Goal: Complete application form

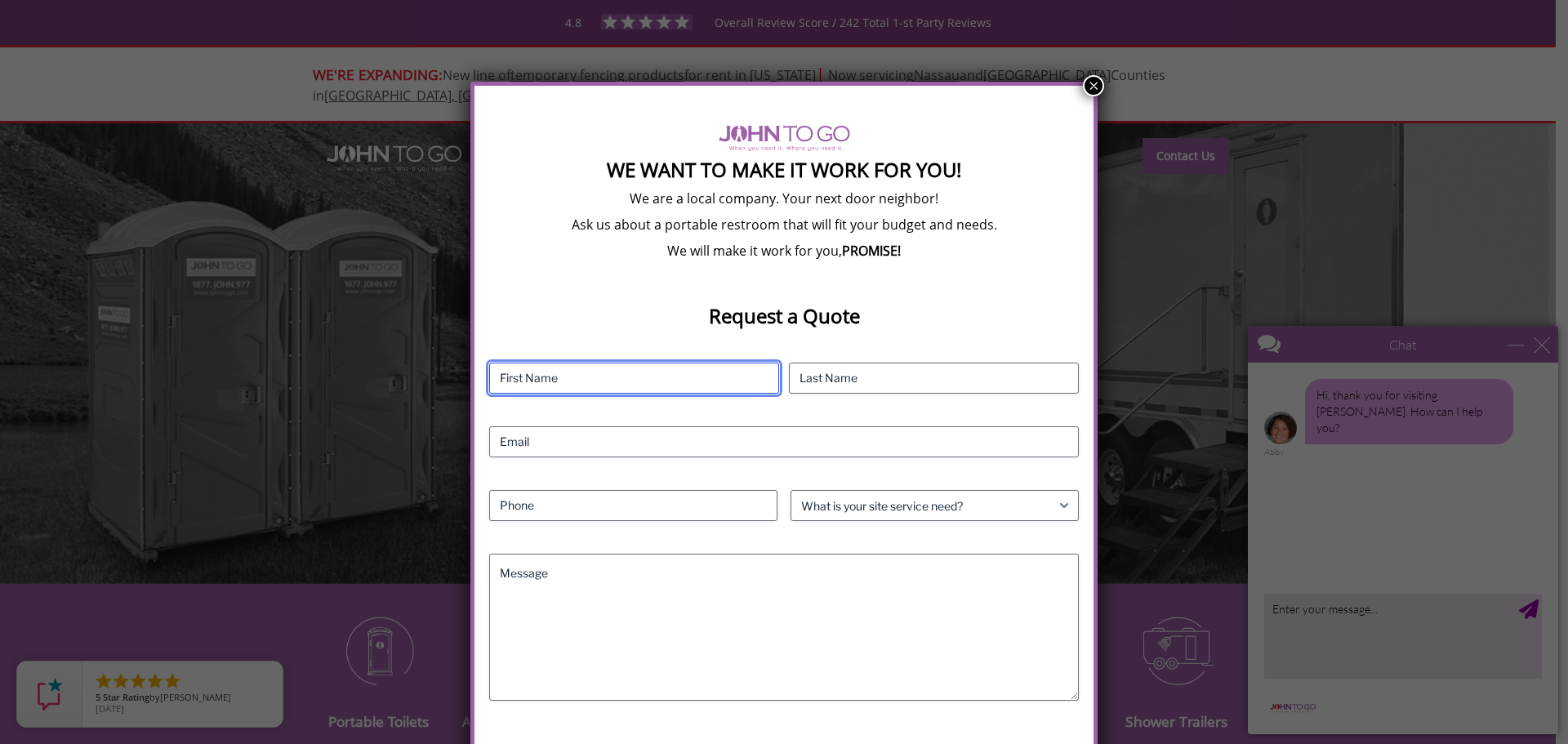
click at [530, 378] on input "First" at bounding box center [634, 378] width 290 height 31
type input "[PERSON_NAME]"
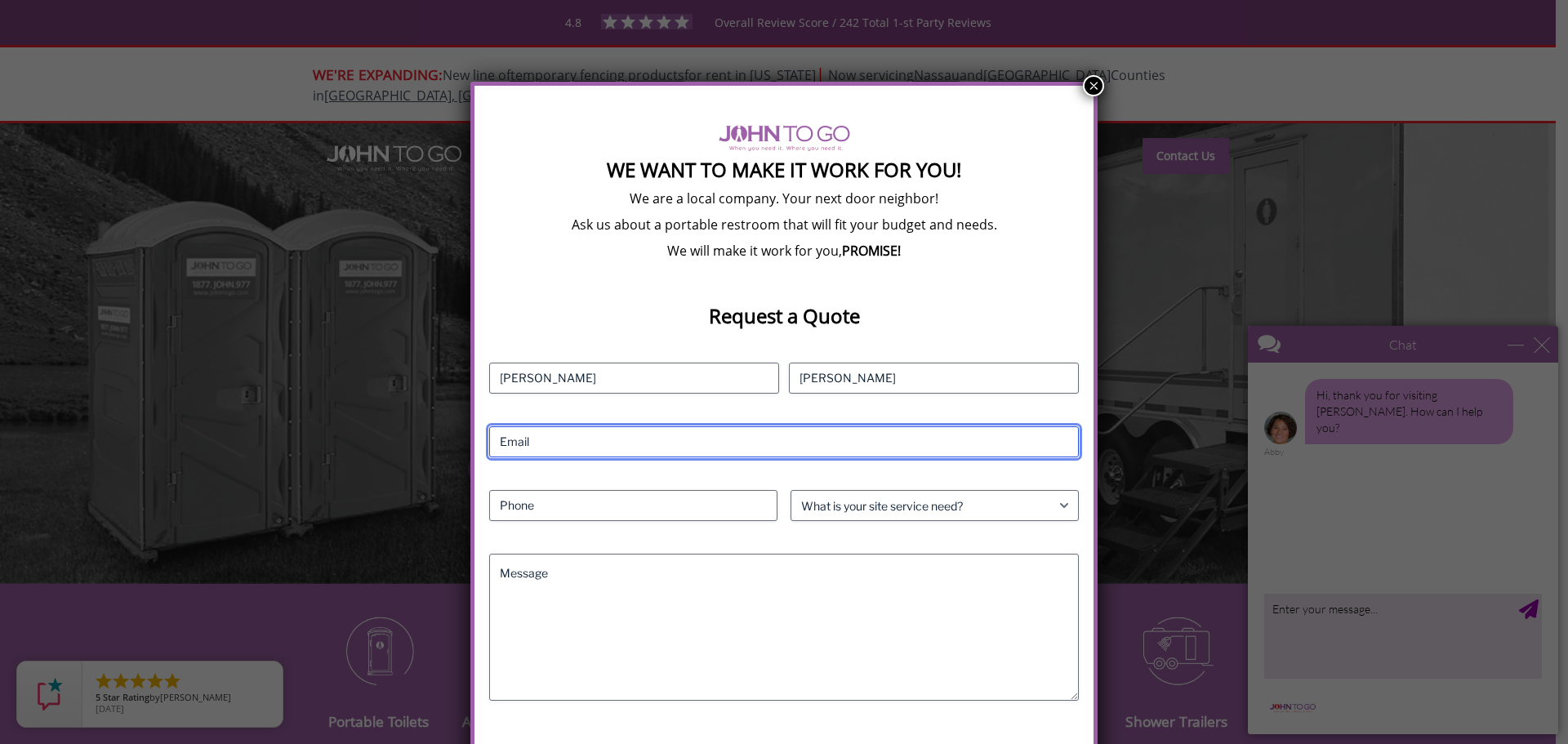
type input "[PERSON_NAME][EMAIL_ADDRESS][DOMAIN_NAME]"
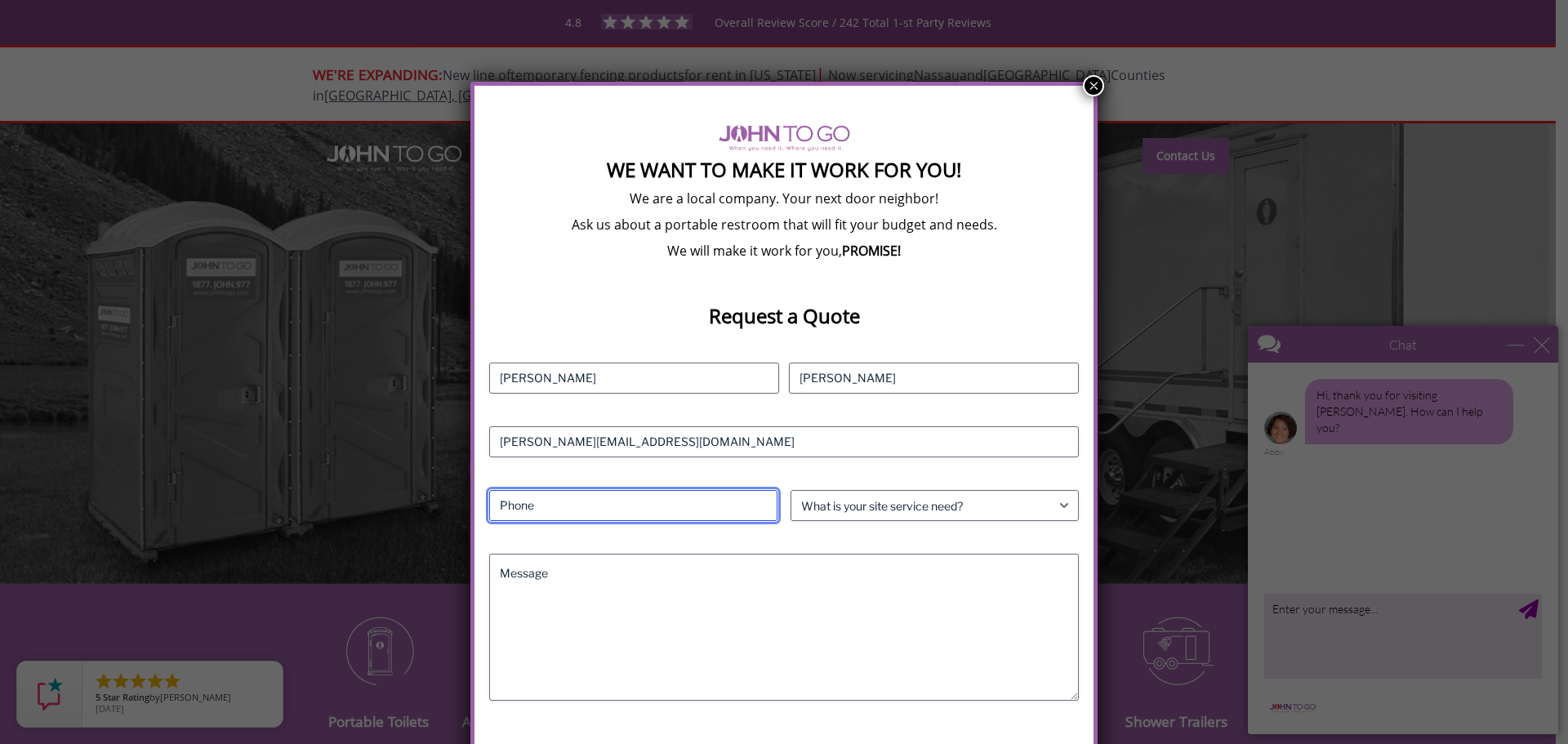
type input "2676105413"
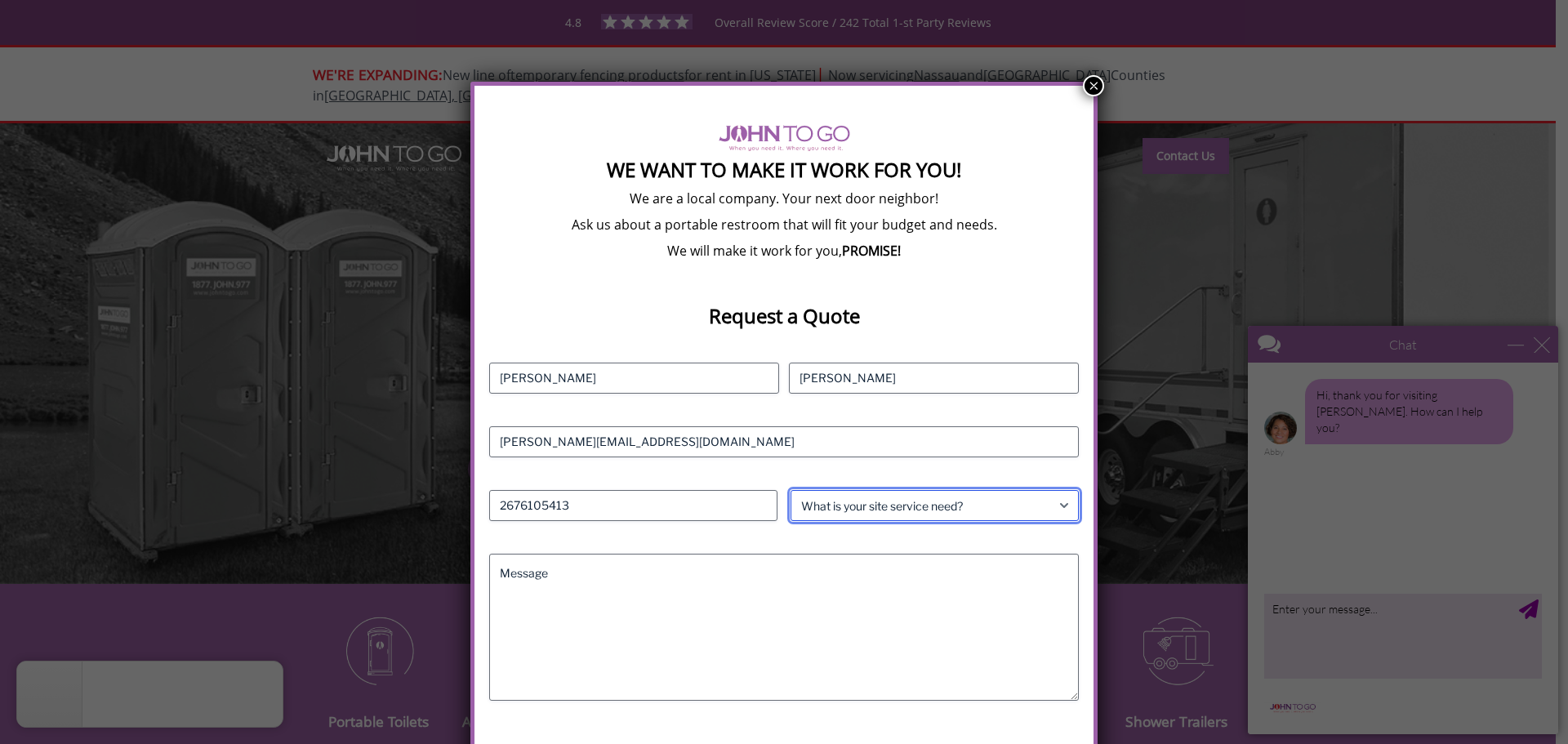
click at [852, 512] on select "What is your site service need? Consumer Construction - Commercial Construction…" at bounding box center [935, 506] width 289 height 31
select select "Event"
click at [791, 491] on select "What is your site service need? Consumer Construction - Commercial Construction…" at bounding box center [935, 506] width 289 height 31
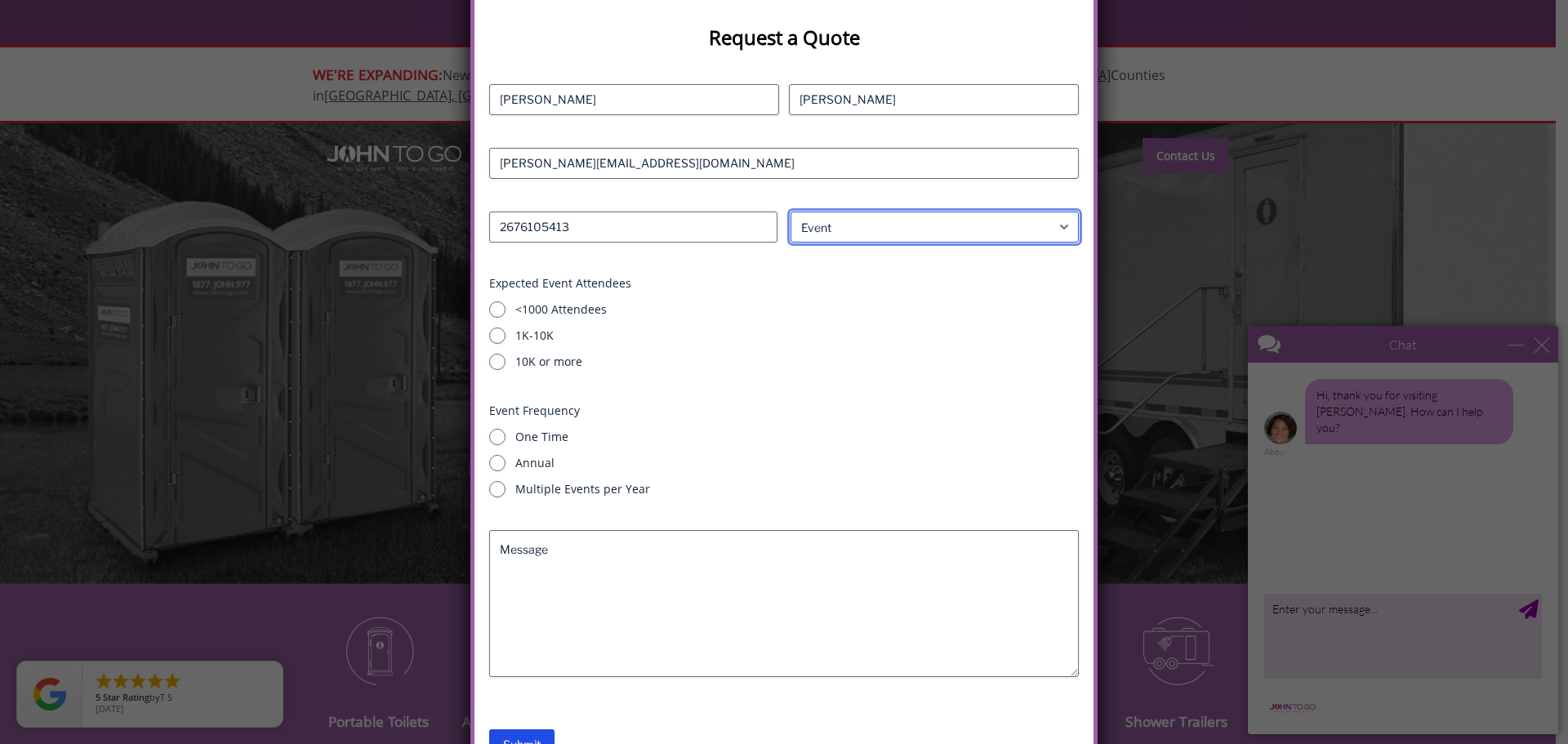
scroll to position [354, 0]
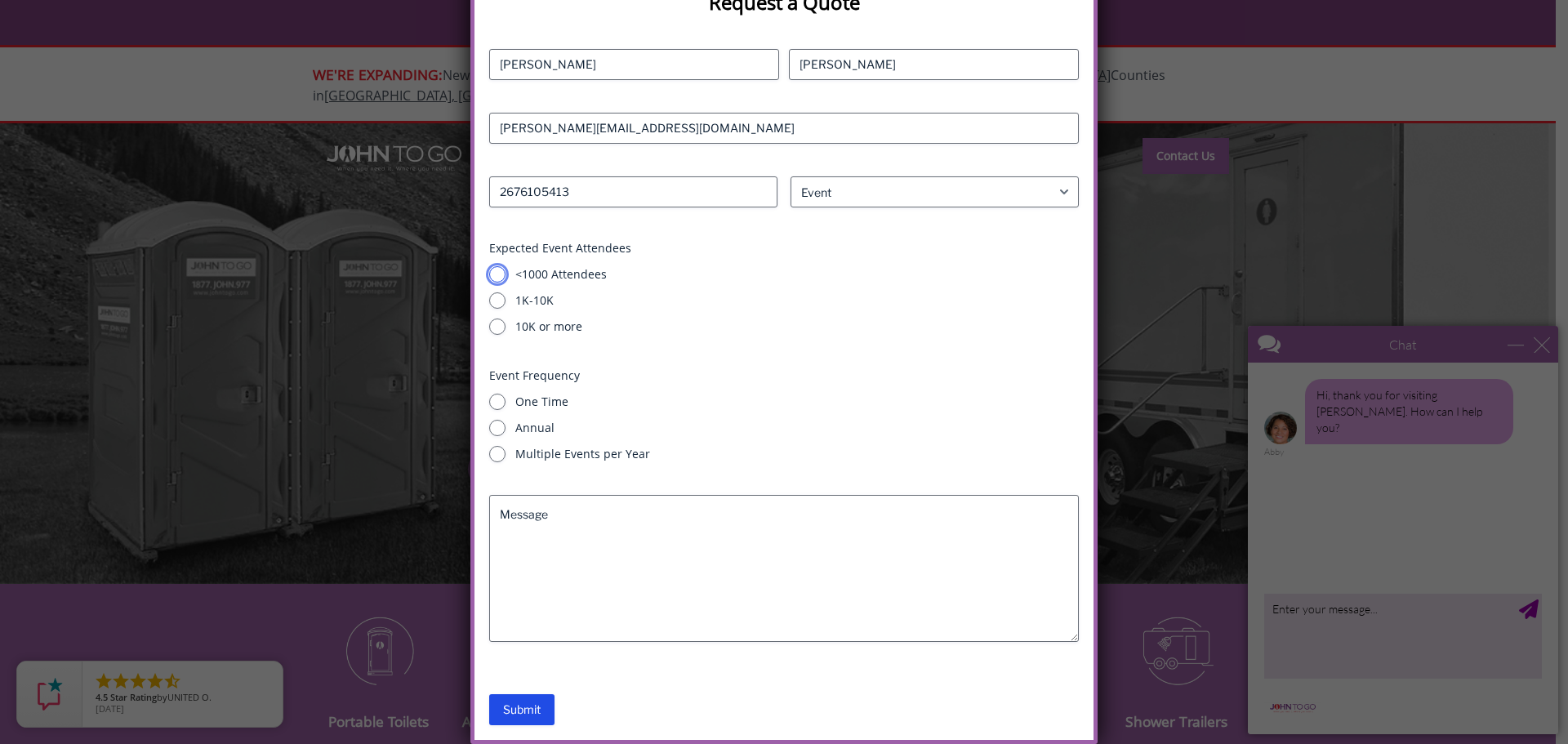
click at [501, 273] on input "<1000 Attendees" at bounding box center [497, 274] width 16 height 16
radio input "true"
click at [504, 402] on input "One Time" at bounding box center [497, 402] width 16 height 16
radio input "true"
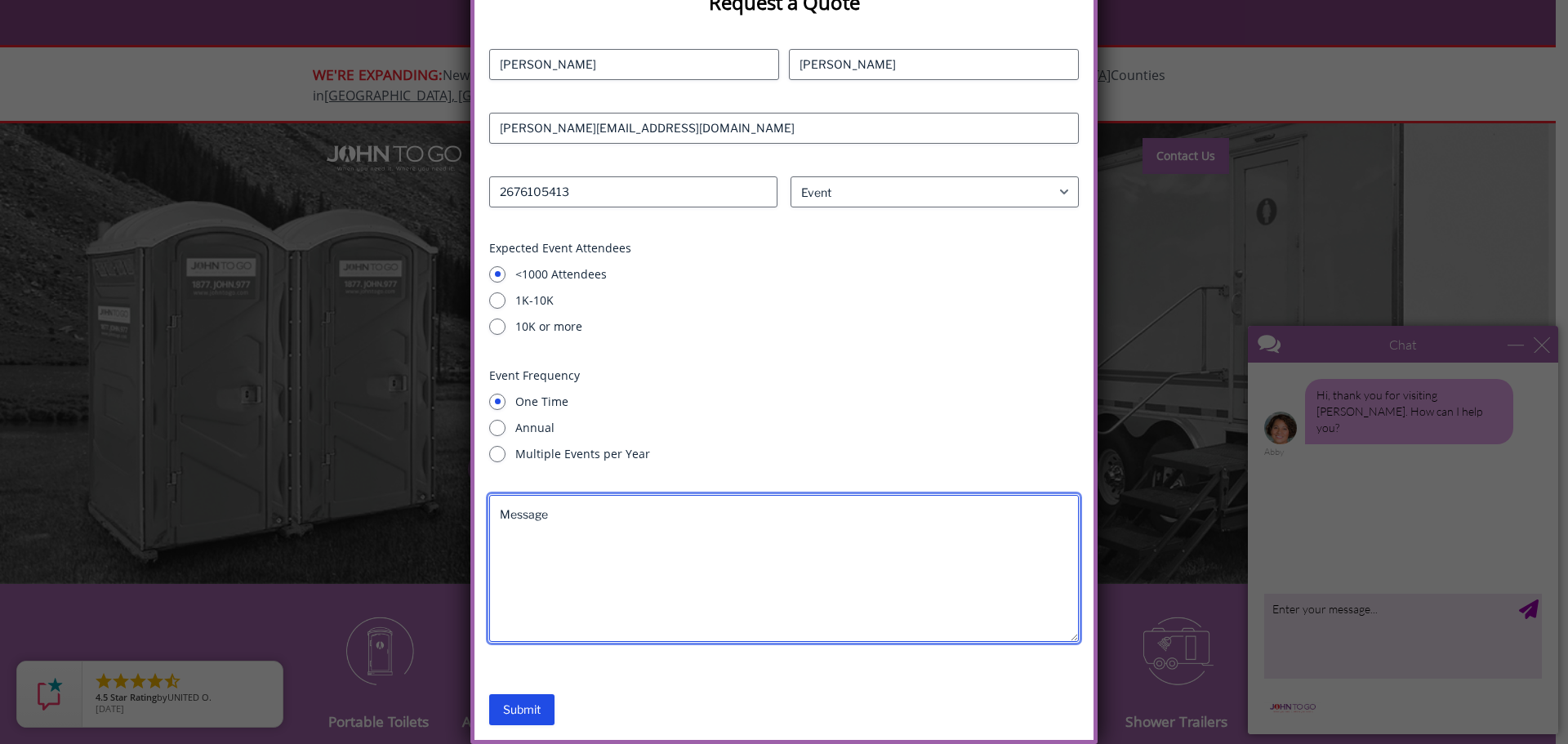
click at [535, 539] on textarea "Message" at bounding box center [784, 569] width 590 height 147
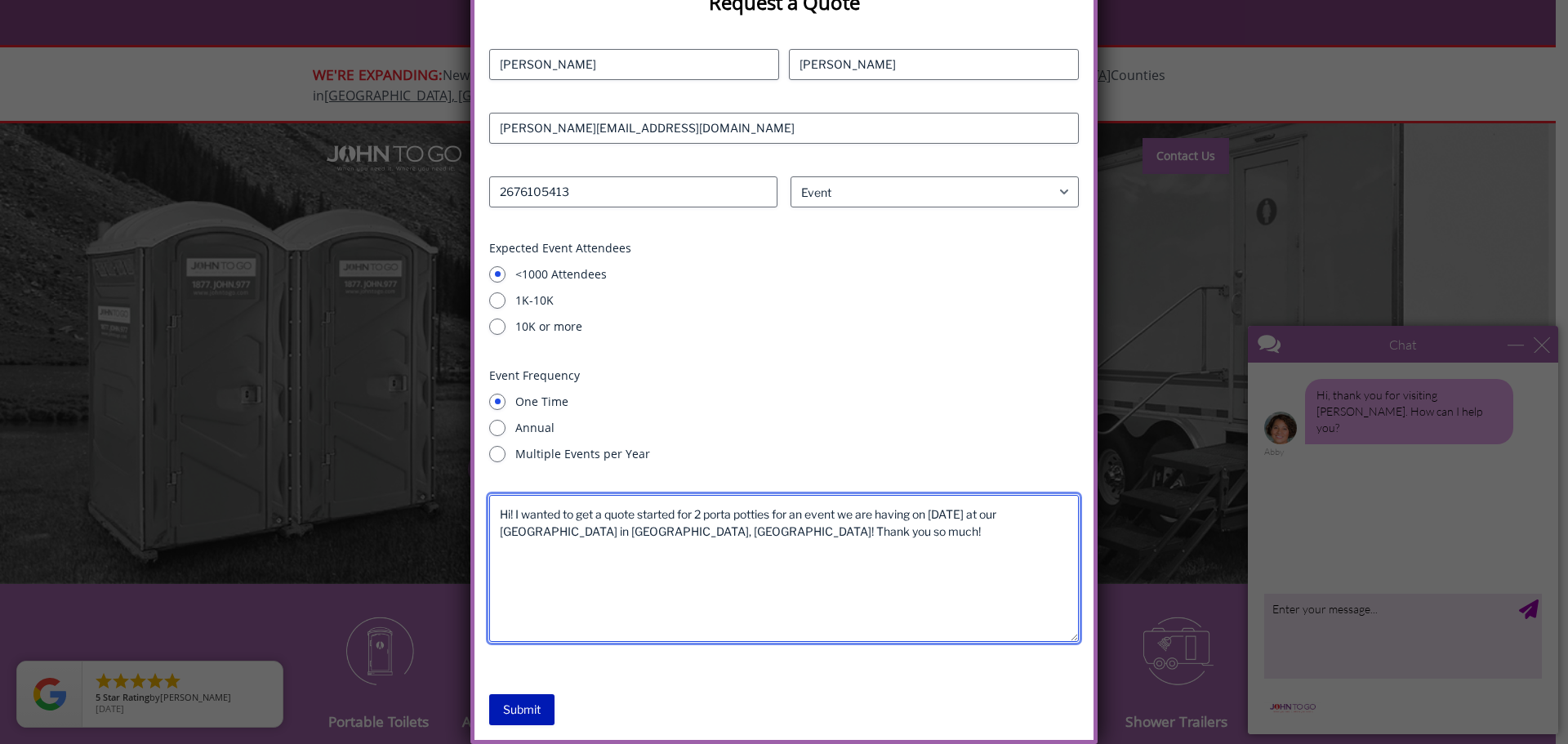
type textarea "Hi! I wanted to get a quote started for 2 porta potties for an event we are hav…"
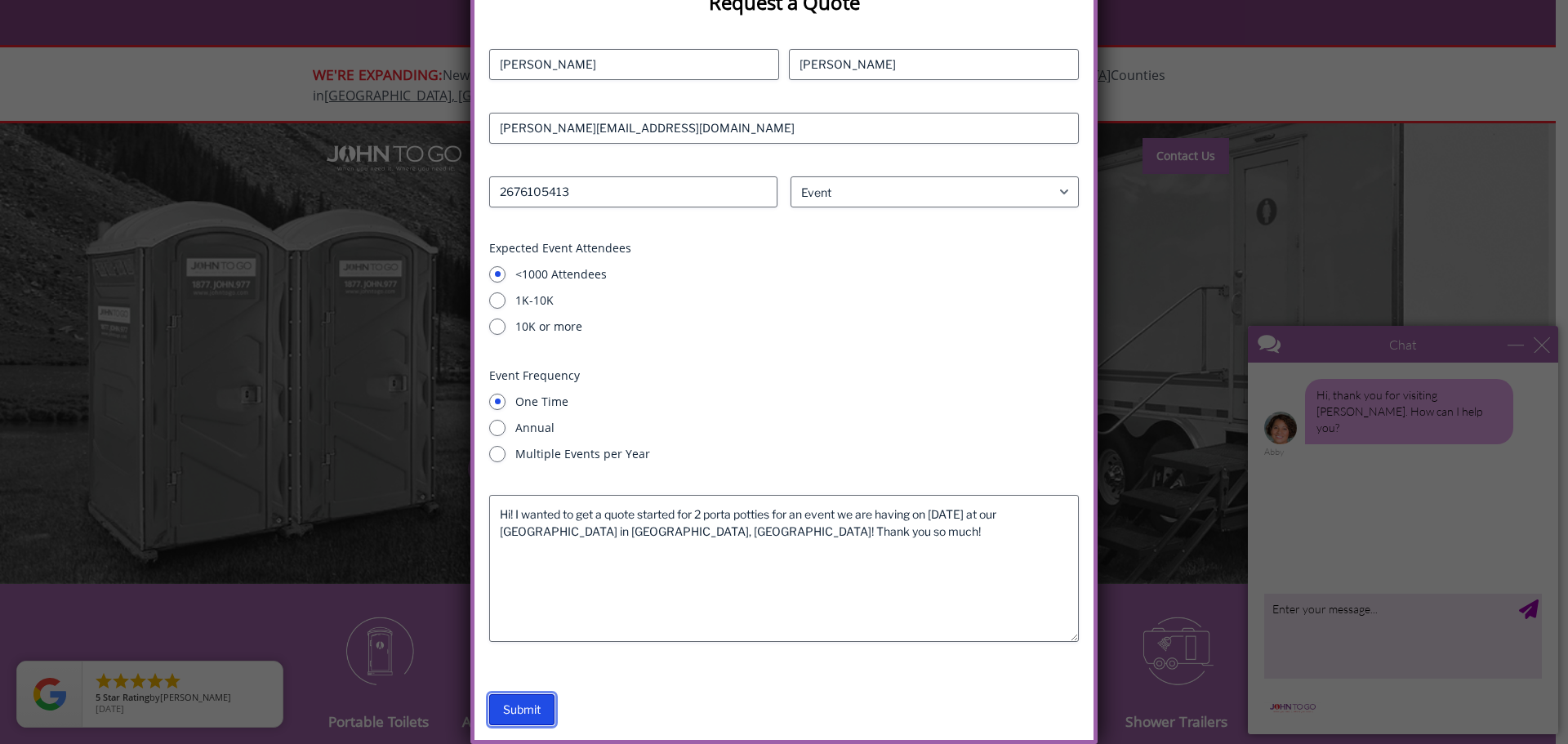
click at [529, 712] on input "Submit" at bounding box center [522, 710] width 65 height 31
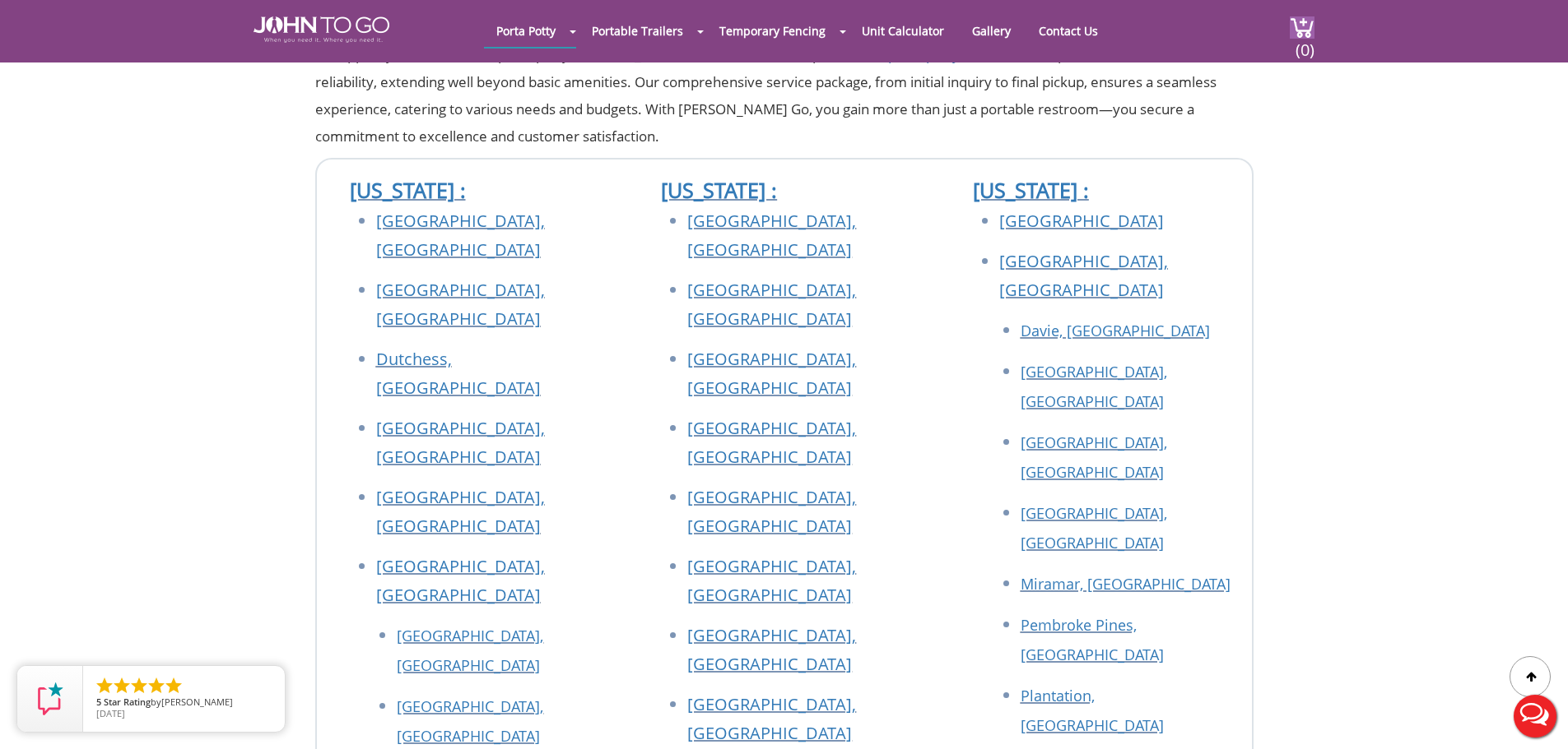
scroll to position [576, 0]
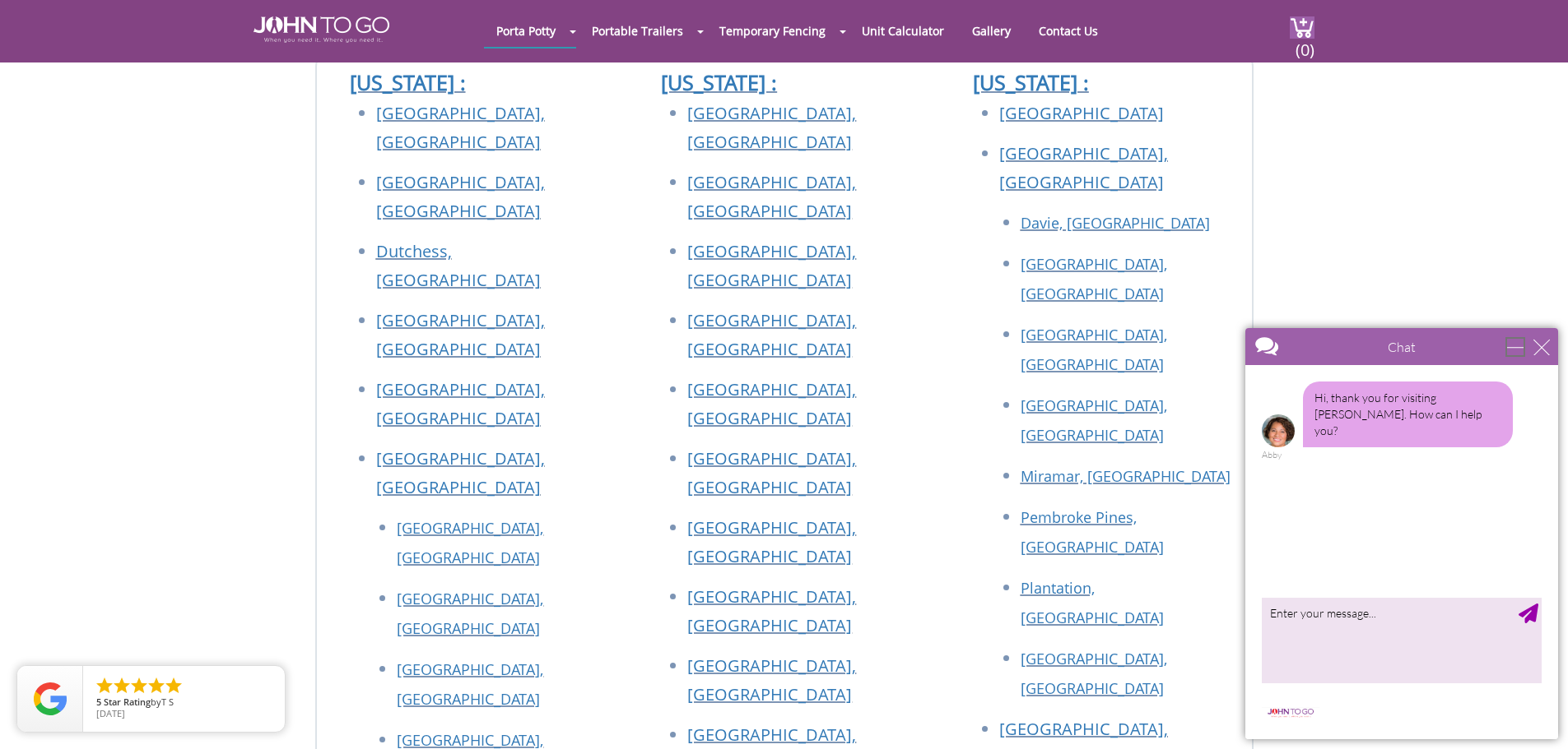
drag, startPoint x: 1512, startPoint y: 340, endPoint x: 2717, endPoint y: 611, distance: 1235.1
click at [1512, 340] on div "minimize" at bounding box center [1514, 347] width 16 height 16
